Goal: Information Seeking & Learning: Learn about a topic

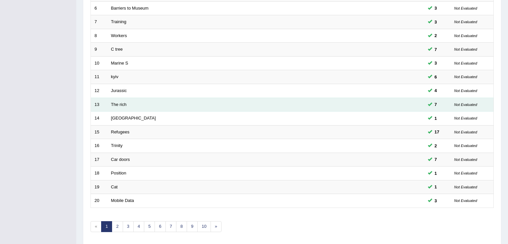
scroll to position [195, 0]
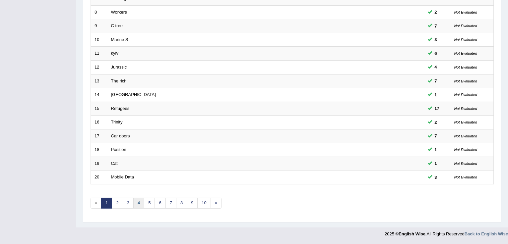
click at [140, 205] on link "4" at bounding box center [138, 203] width 11 height 11
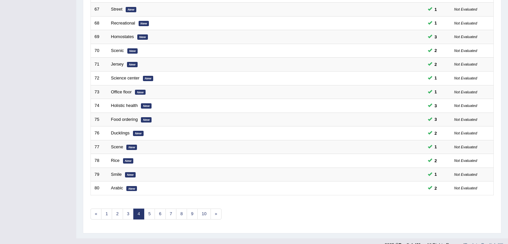
scroll to position [195, 0]
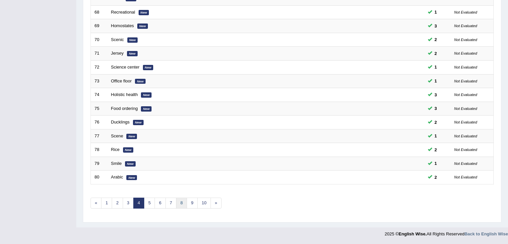
click at [177, 201] on link "8" at bounding box center [181, 203] width 11 height 11
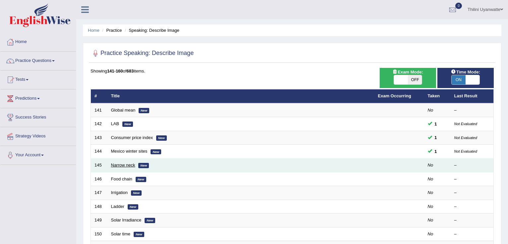
click at [122, 164] on link "Narrow neck" at bounding box center [123, 165] width 24 height 5
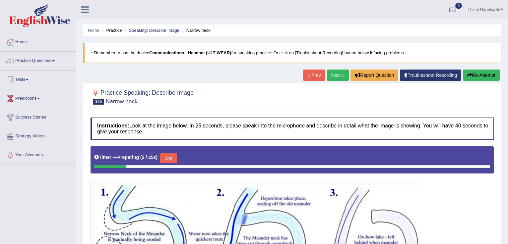
click at [338, 77] on link "Next »" at bounding box center [338, 75] width 22 height 11
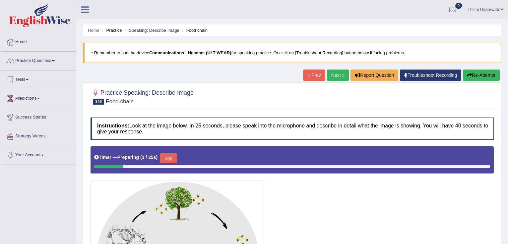
click at [337, 75] on link "Next »" at bounding box center [338, 75] width 22 height 11
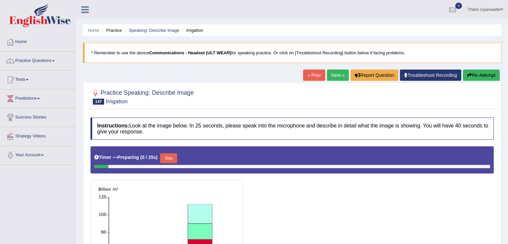
scroll to position [133, 0]
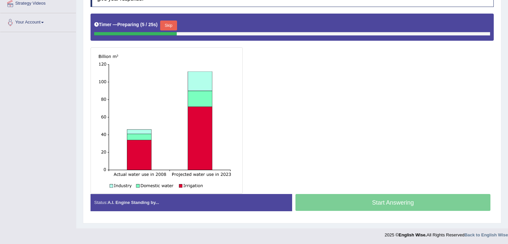
click at [342, 202] on div "Start Answering" at bounding box center [393, 203] width 202 height 19
click at [173, 28] on button "Skip" at bounding box center [168, 26] width 17 height 10
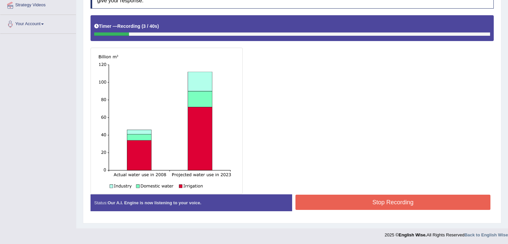
click at [316, 145] on div at bounding box center [292, 104] width 403 height 179
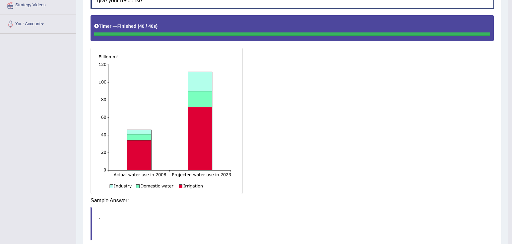
click at [0, 0] on div "Saving your answer..." at bounding box center [0, 0] width 0 height 0
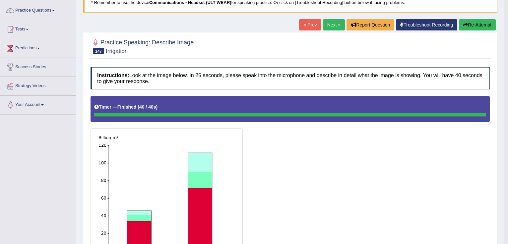
scroll to position [29, 0]
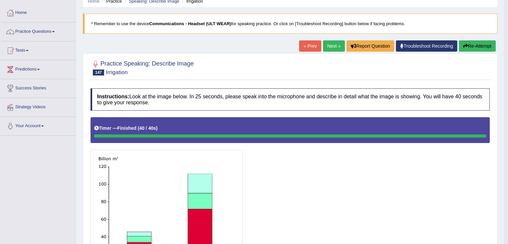
click at [329, 47] on link "Next »" at bounding box center [334, 45] width 22 height 11
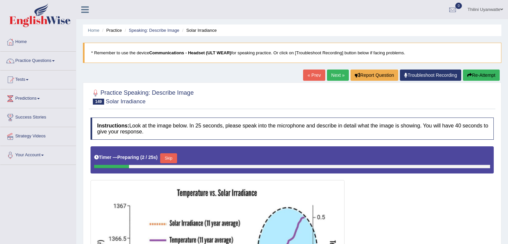
click at [327, 72] on link "Next »" at bounding box center [338, 75] width 22 height 11
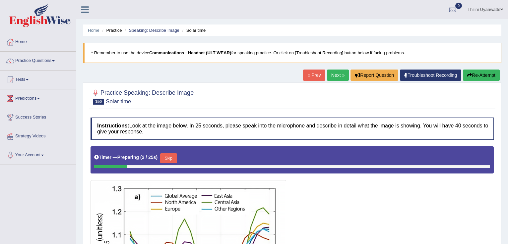
click at [335, 72] on link "Next »" at bounding box center [338, 75] width 22 height 11
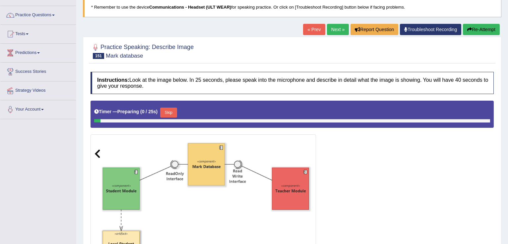
scroll to position [71, 0]
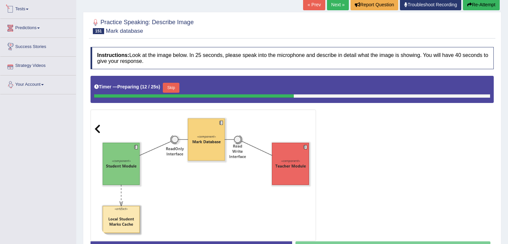
click at [26, 29] on link "Predictions" at bounding box center [38, 27] width 76 height 17
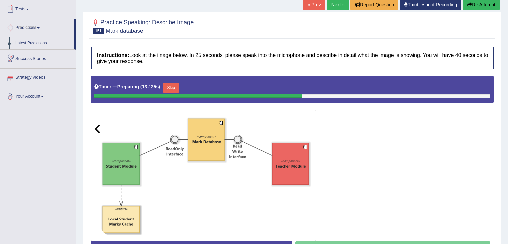
click at [28, 9] on link "Tests" at bounding box center [38, 8] width 76 height 17
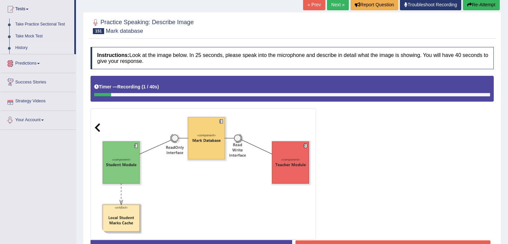
scroll to position [0, 0]
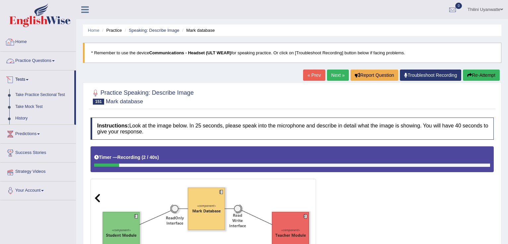
click at [31, 65] on link "Practice Questions" at bounding box center [38, 60] width 76 height 17
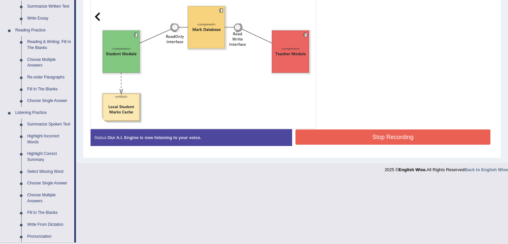
scroll to position [212, 0]
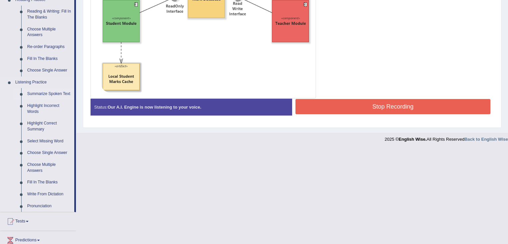
click at [39, 95] on link "Summarize Spoken Text" at bounding box center [49, 94] width 50 height 12
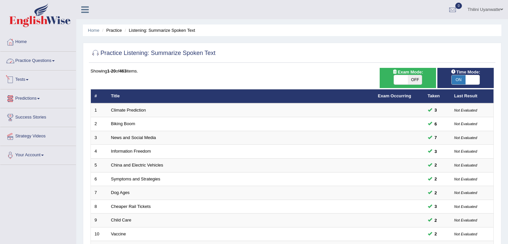
click at [37, 63] on link "Practice Questions" at bounding box center [38, 60] width 76 height 17
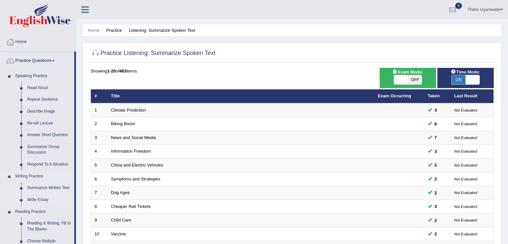
scroll to position [71, 0]
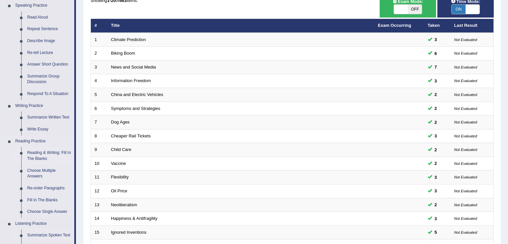
click at [48, 152] on link "Reading & Writing: Fill In The Blanks" at bounding box center [49, 156] width 50 height 18
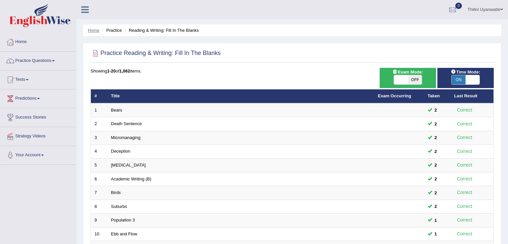
click at [89, 31] on link "Home" at bounding box center [94, 30] width 12 height 5
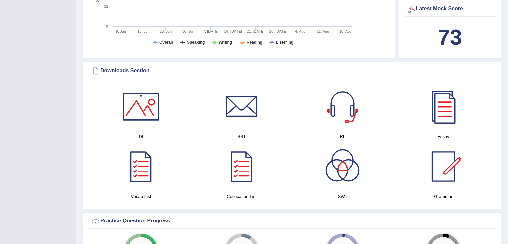
scroll to position [212, 0]
